Goal: Contribute content: Add original content to the website for others to see

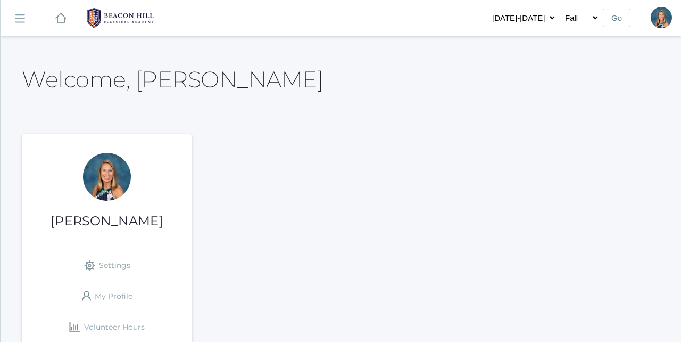
click at [21, 20] on rect at bounding box center [19, 18] width 17 height 17
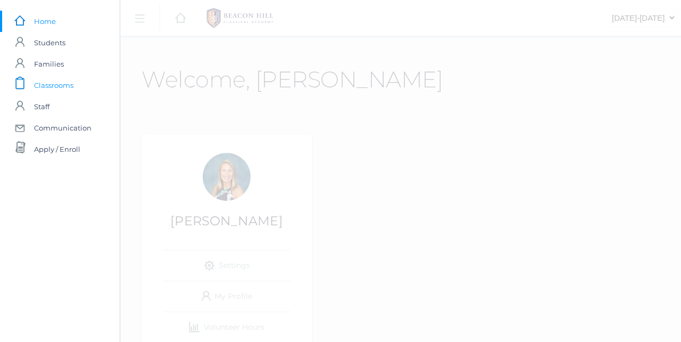
click at [53, 84] on span "Classrooms" at bounding box center [53, 85] width 39 height 21
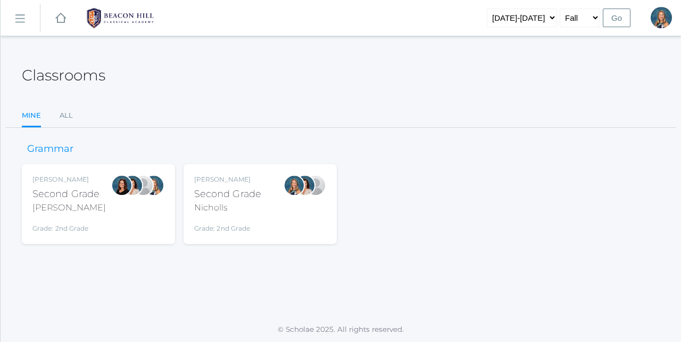
click at [229, 211] on div "Nicholls" at bounding box center [227, 207] width 67 height 13
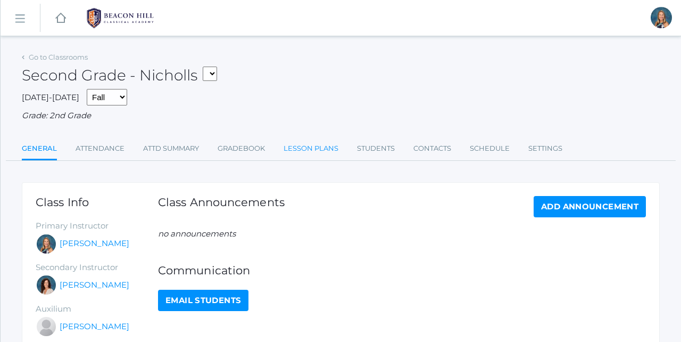
click at [317, 143] on link "Lesson Plans" at bounding box center [311, 148] width 55 height 21
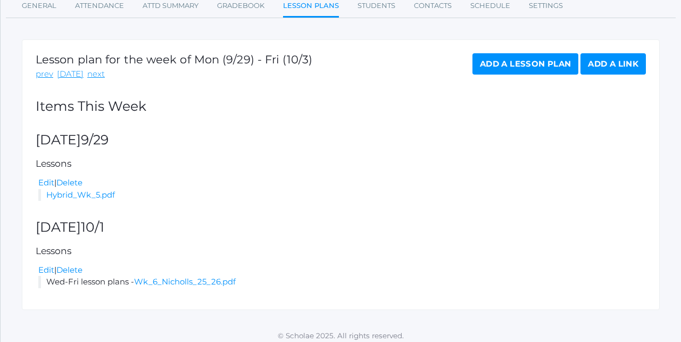
scroll to position [142, 0]
click at [94, 72] on link "next" at bounding box center [96, 75] width 18 height 12
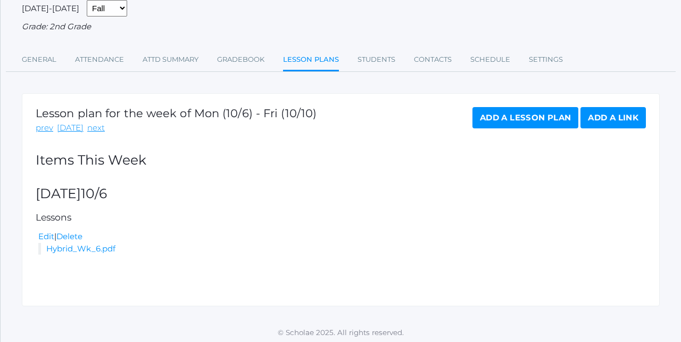
scroll to position [88, 0]
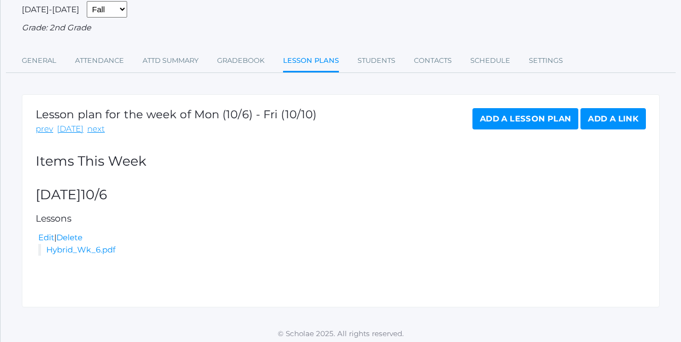
click at [510, 109] on link "Add a Lesson Plan" at bounding box center [526, 118] width 106 height 21
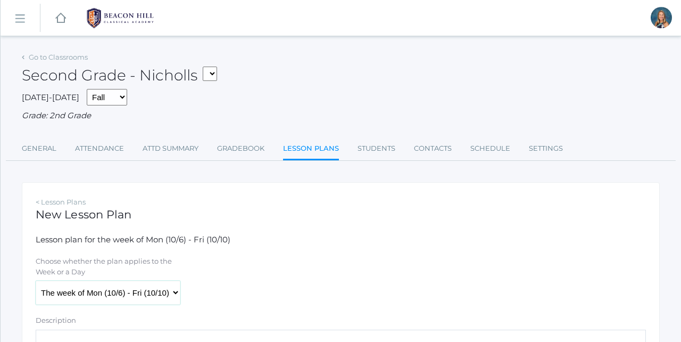
select select "[DATE]"
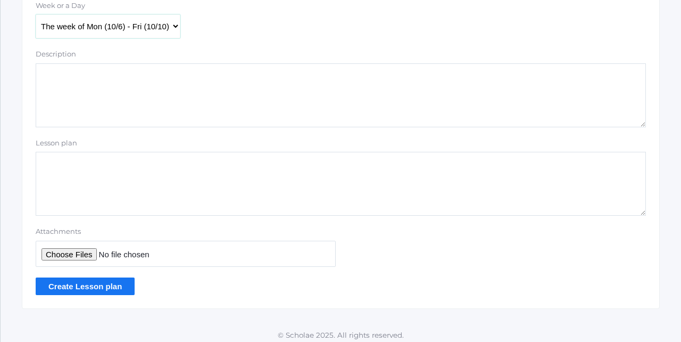
scroll to position [266, 0]
click at [62, 75] on textarea "Description" at bounding box center [341, 96] width 611 height 64
type textarea "L"
type textarea "Wed-Fri Lesson Plans"
click at [67, 251] on input "Attachments" at bounding box center [186, 254] width 300 height 26
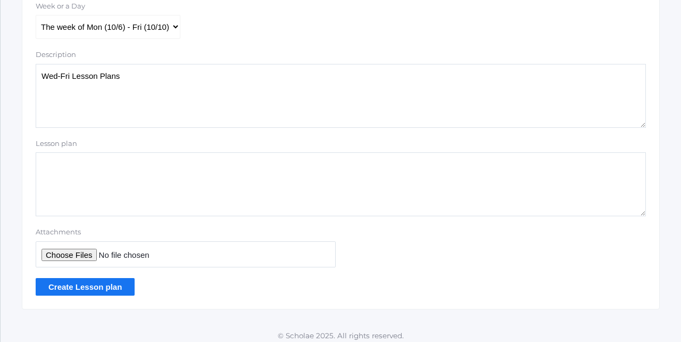
type input "C:\fakepath\Wk 7 Nicholls 25_26.pdf"
click at [99, 285] on input "Create Lesson plan" at bounding box center [85, 287] width 99 height 18
